Goal: Entertainment & Leisure: Consume media (video, audio)

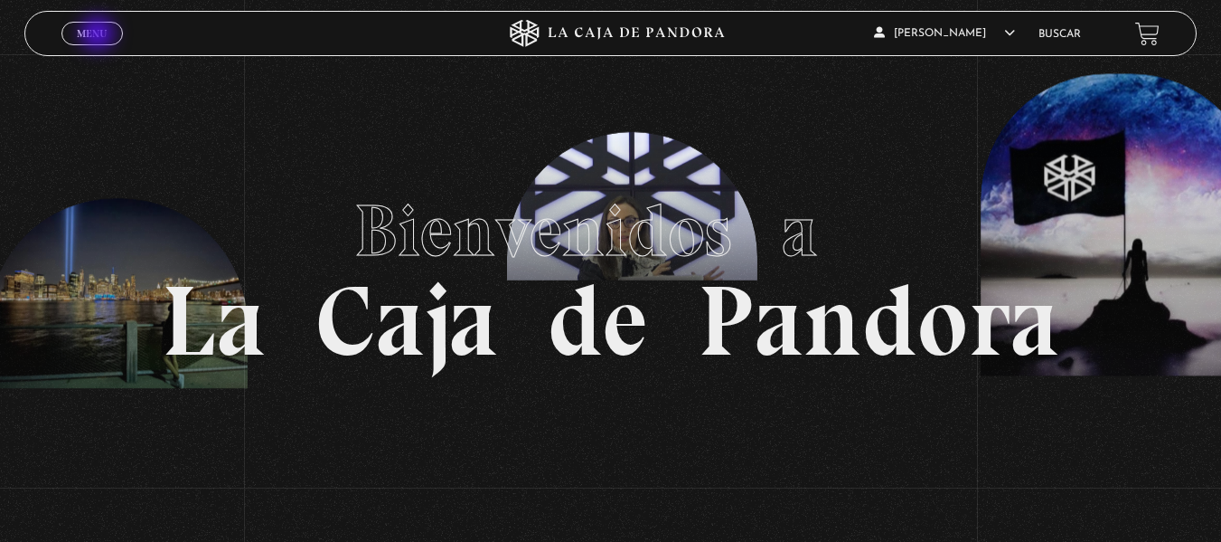
click at [99, 35] on span "Menu" at bounding box center [92, 33] width 30 height 11
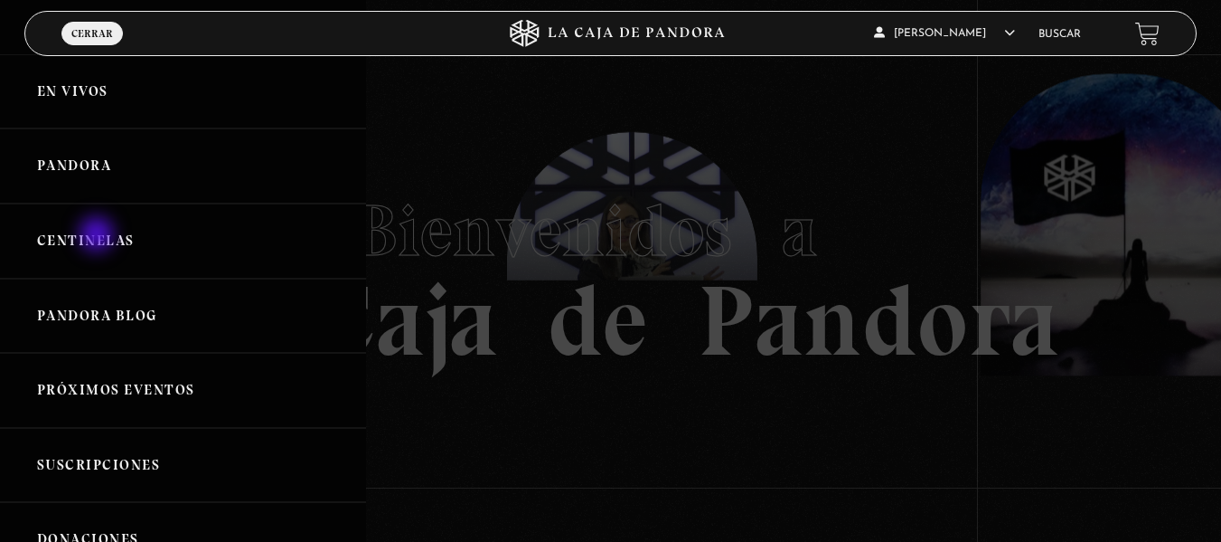
click at [99, 236] on link "Centinelas" at bounding box center [183, 240] width 366 height 75
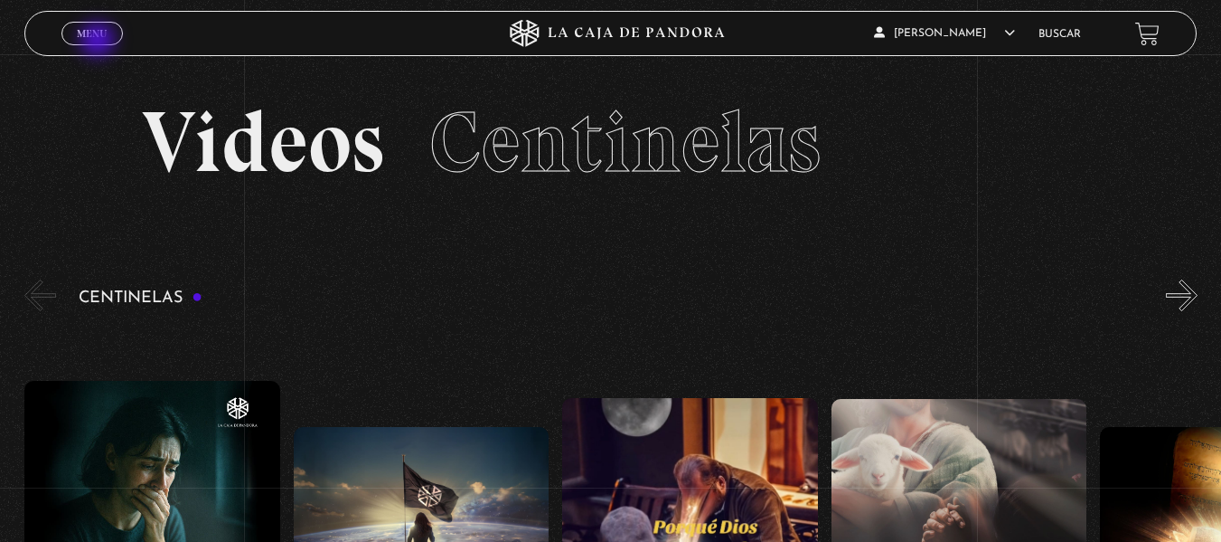
click at [99, 42] on link "Menu Cerrar" at bounding box center [91, 34] width 61 height 24
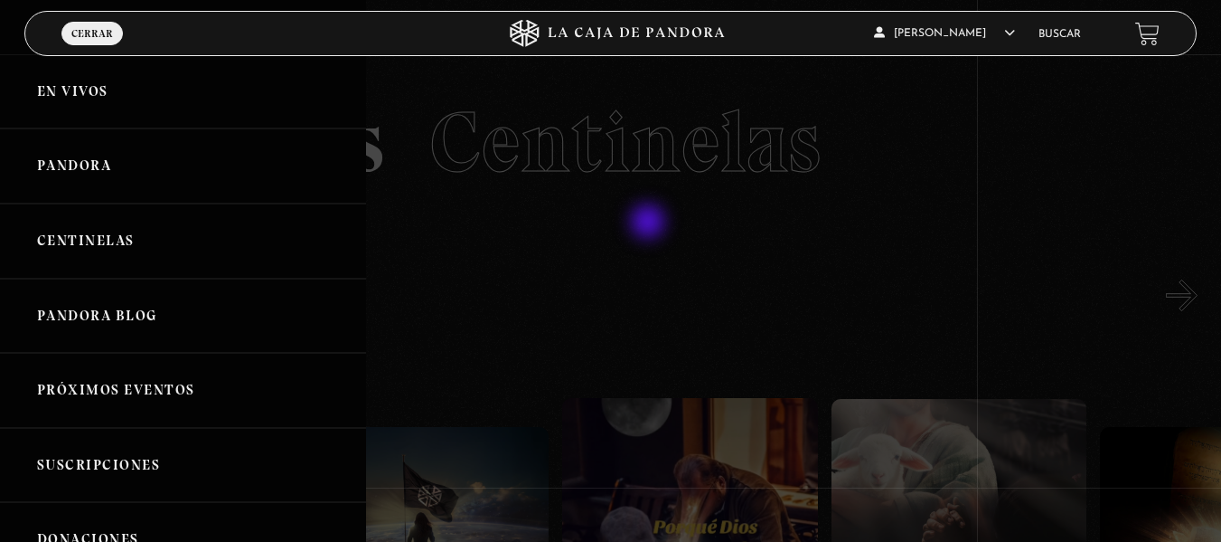
click at [650, 223] on div at bounding box center [610, 271] width 1221 height 542
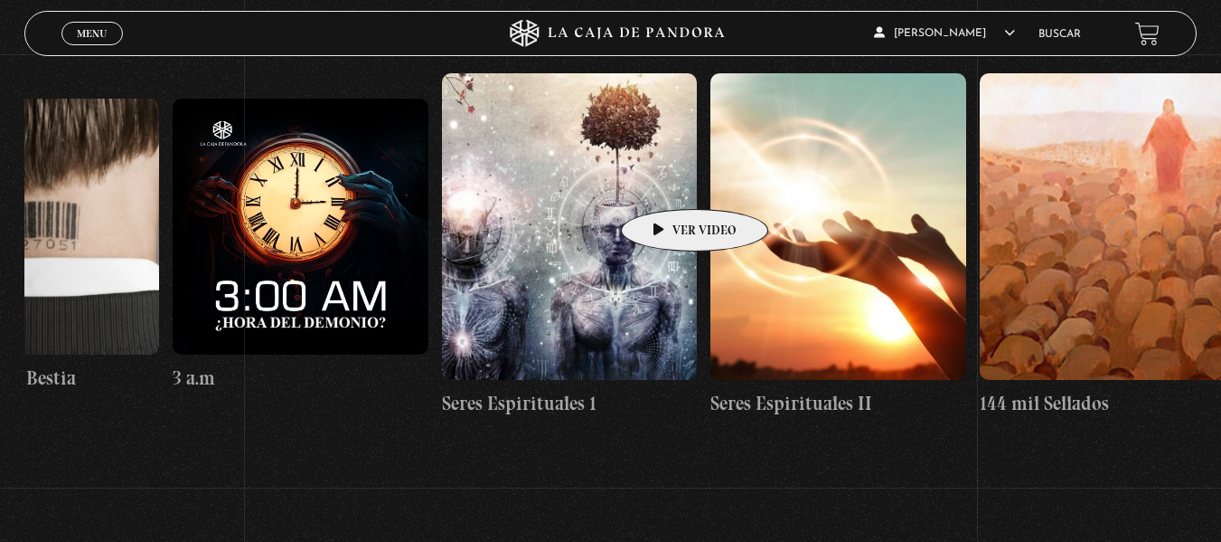
scroll to position [331, 0]
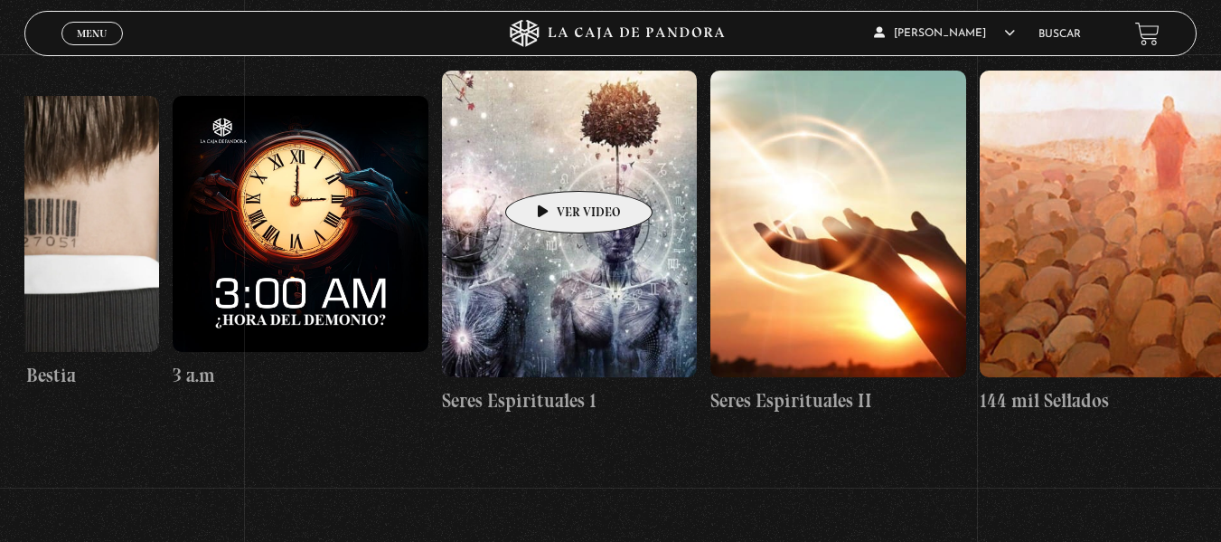
click at [551, 164] on figure at bounding box center [570, 224] width 256 height 306
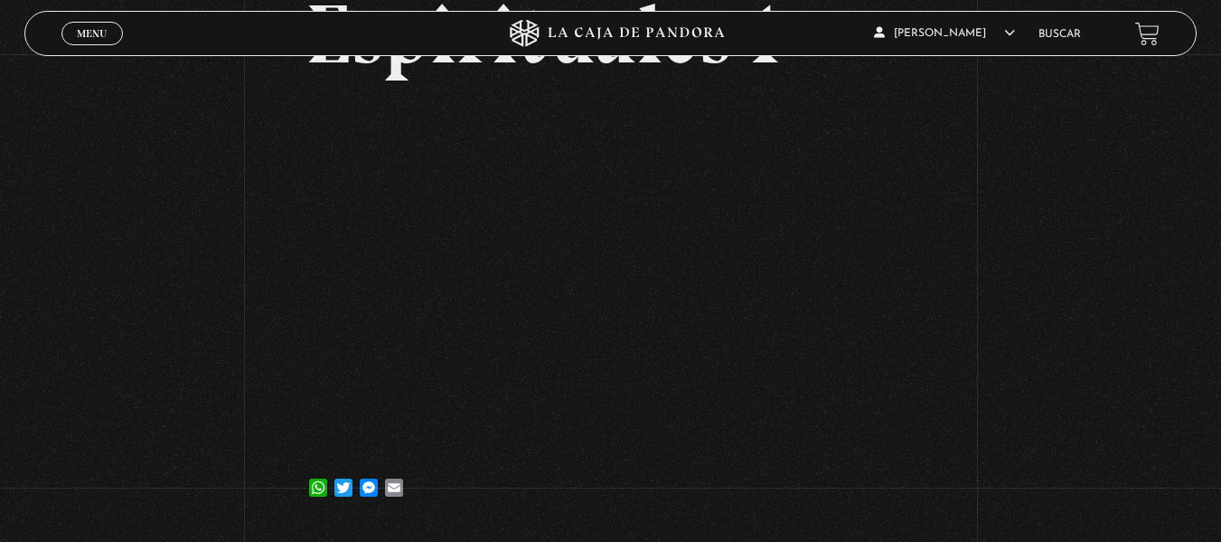
scroll to position [244, 0]
